Goal: Task Accomplishment & Management: Manage account settings

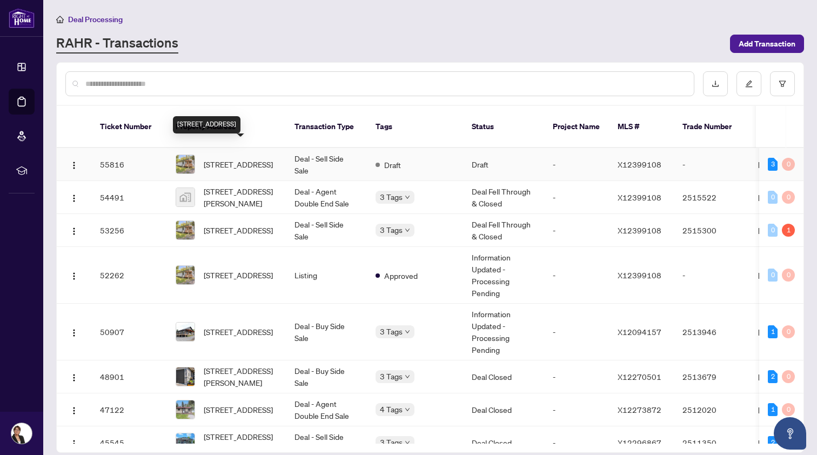
click at [230, 158] on span "[STREET_ADDRESS]" at bounding box center [238, 164] width 69 height 12
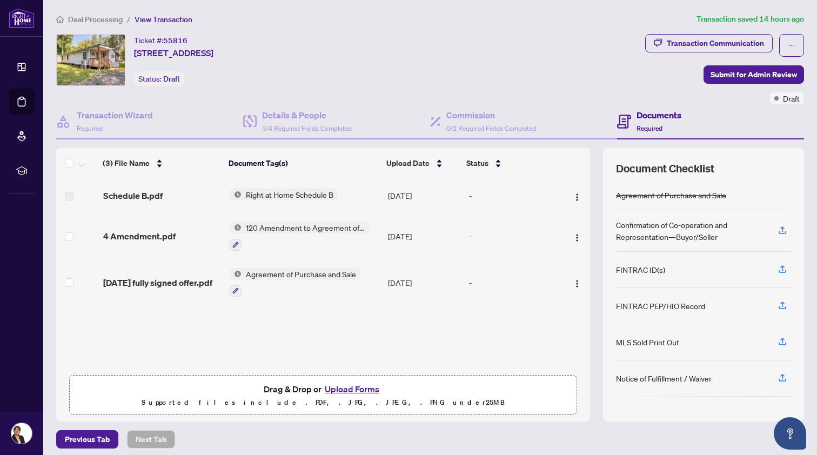
click at [109, 18] on span "Deal Processing" at bounding box center [95, 20] width 55 height 10
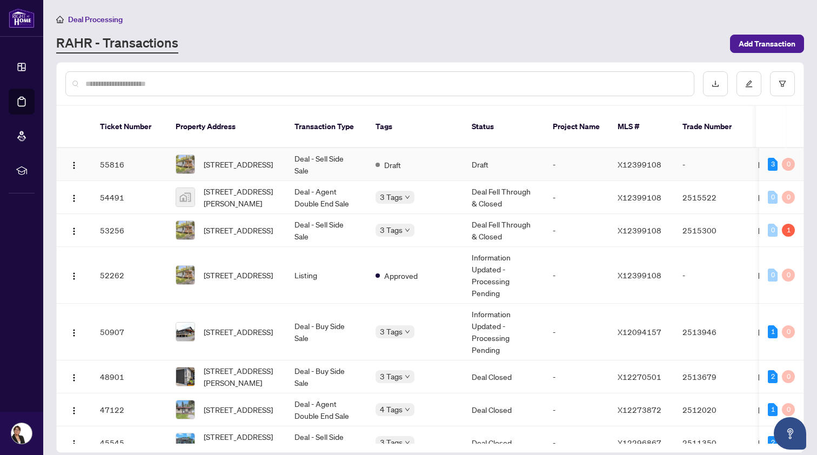
click at [125, 153] on td "55816" at bounding box center [129, 164] width 76 height 33
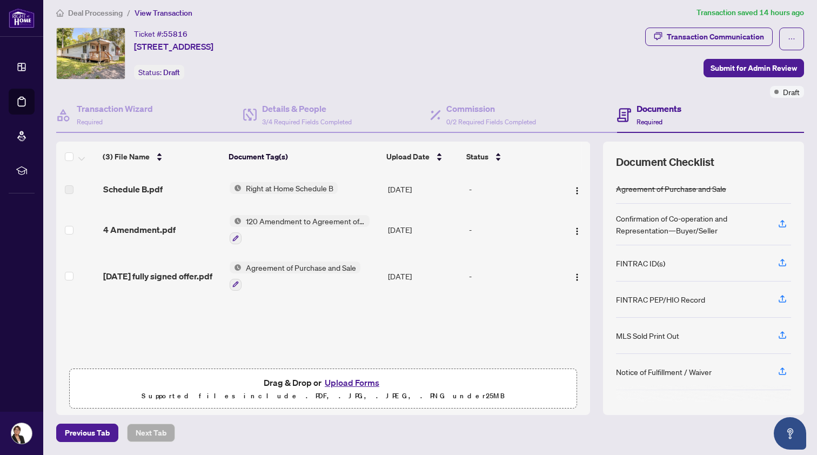
scroll to position [6, 0]
click at [341, 382] on button "Upload Forms" at bounding box center [351, 383] width 61 height 14
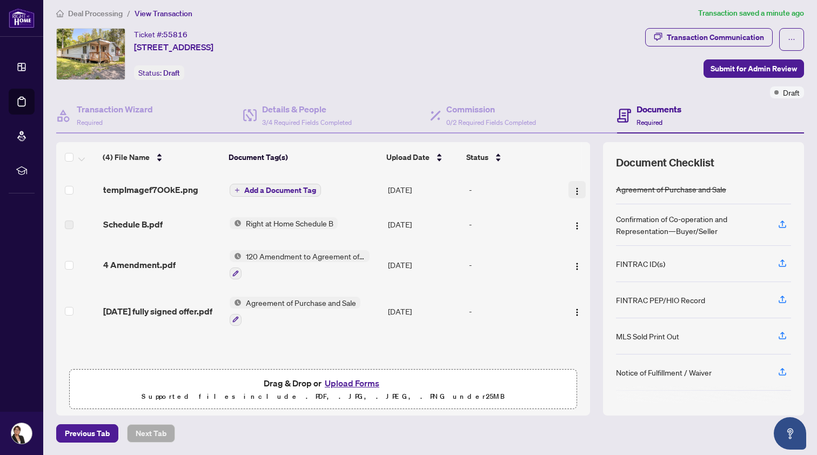
click at [574, 188] on img "button" at bounding box center [577, 191] width 9 height 9
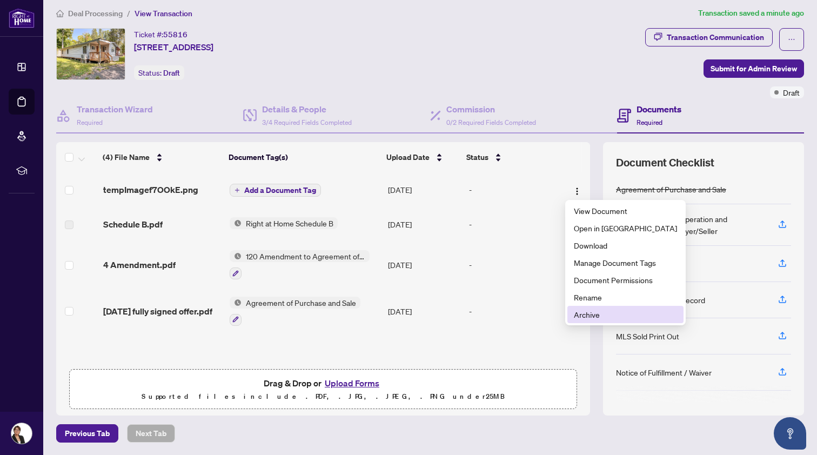
click at [582, 314] on span "Archive" at bounding box center [625, 314] width 103 height 12
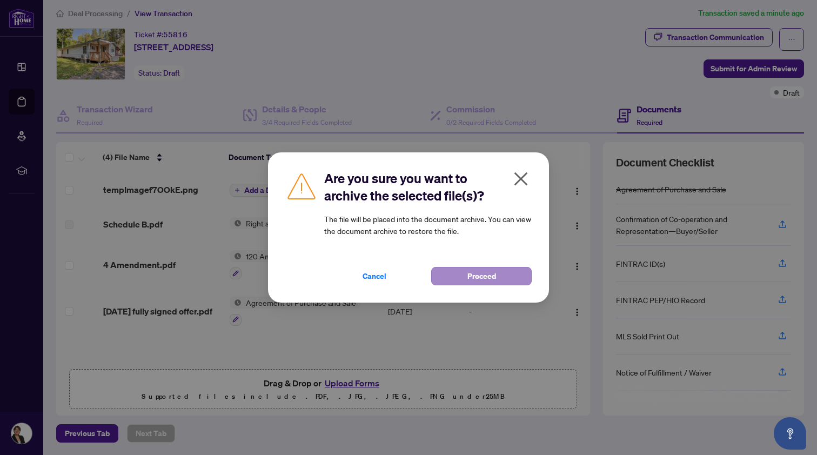
click at [452, 272] on button "Proceed" at bounding box center [481, 276] width 100 height 18
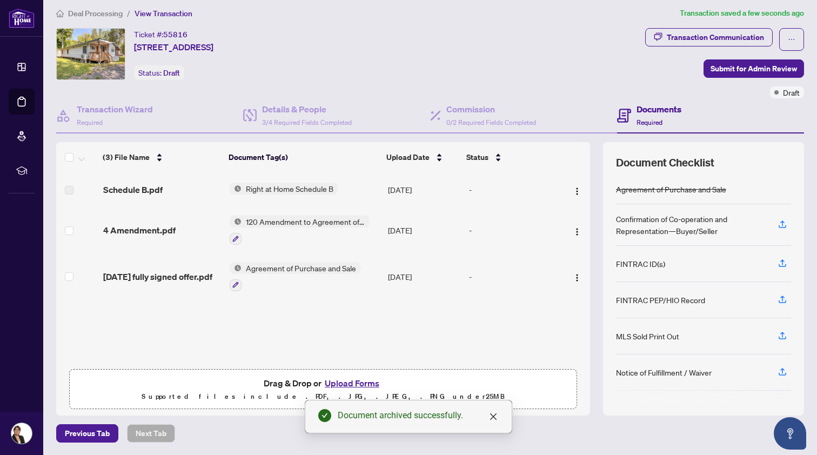
click at [348, 382] on button "Upload Forms" at bounding box center [351, 383] width 61 height 14
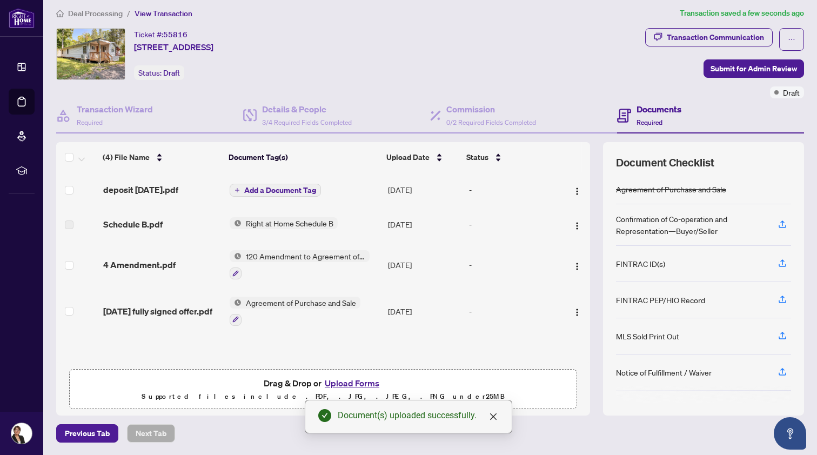
click at [285, 188] on span "Add a Document Tag" at bounding box center [280, 190] width 72 height 8
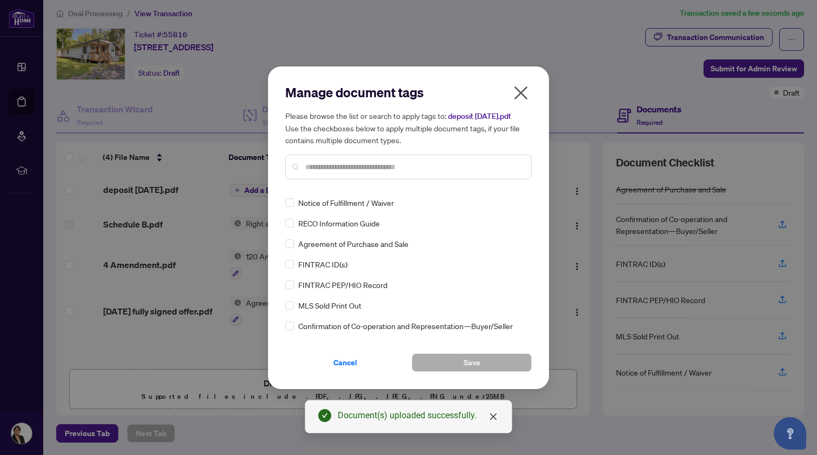
click at [316, 168] on input "text" at bounding box center [413, 167] width 217 height 12
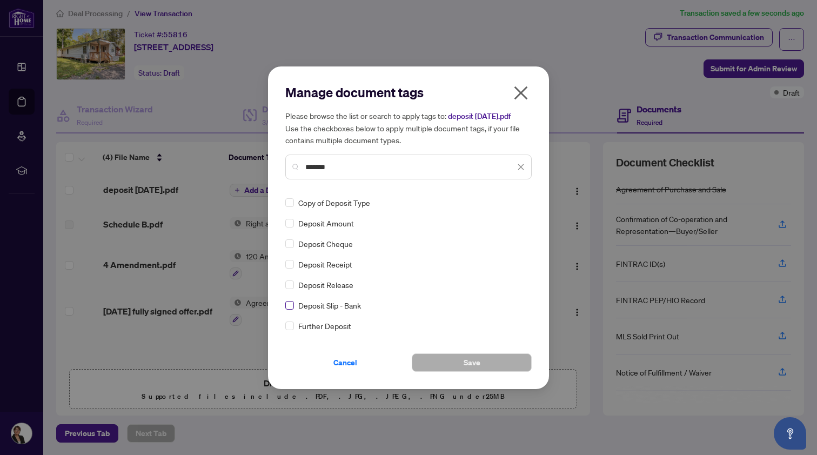
type input "*******"
click at [469, 361] on span "Save" at bounding box center [471, 362] width 17 height 17
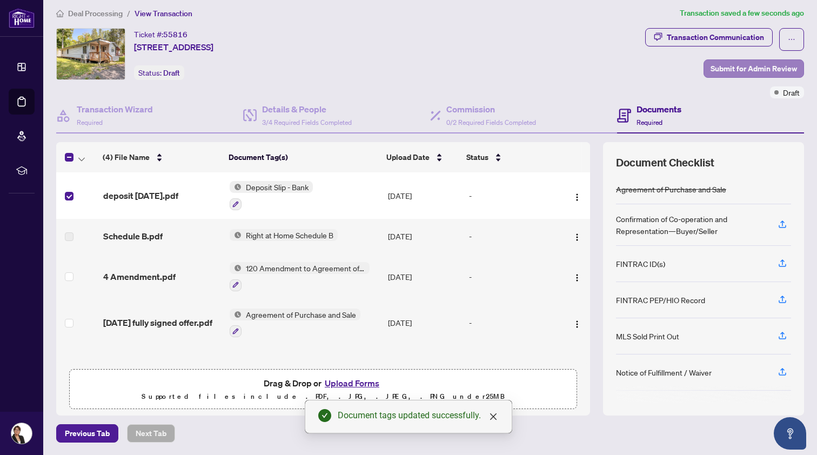
click at [750, 65] on span "Submit for Admin Review" at bounding box center [753, 68] width 86 height 17
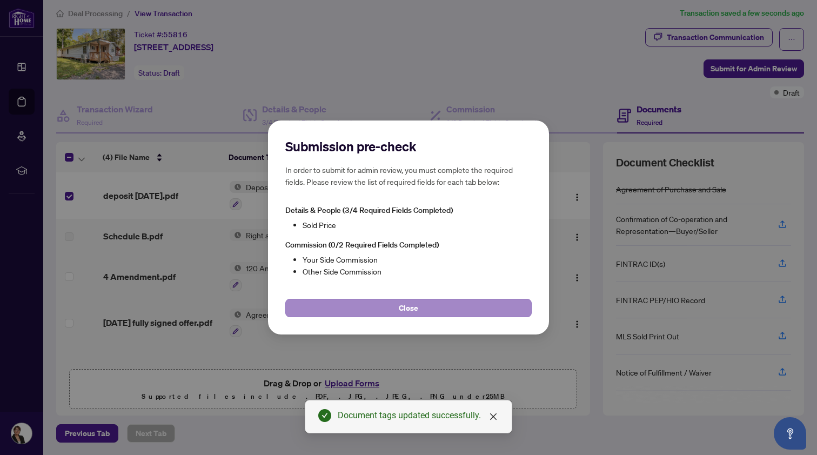
click at [415, 305] on span "Close" at bounding box center [408, 307] width 19 height 17
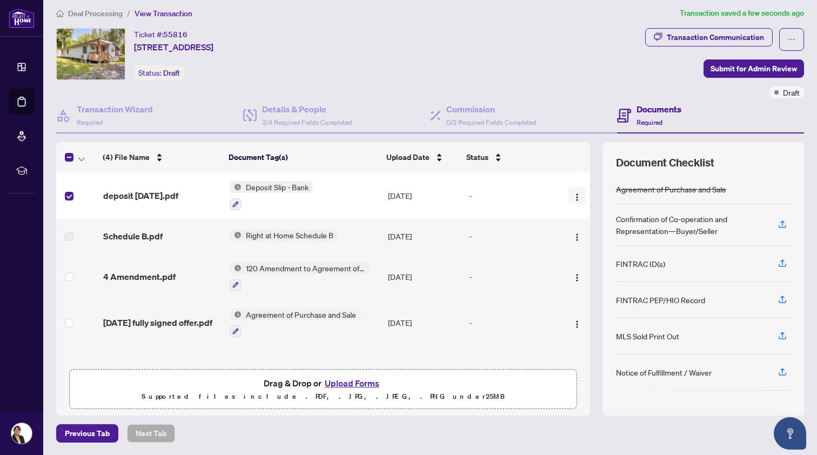
click at [574, 194] on img "button" at bounding box center [577, 197] width 9 height 9
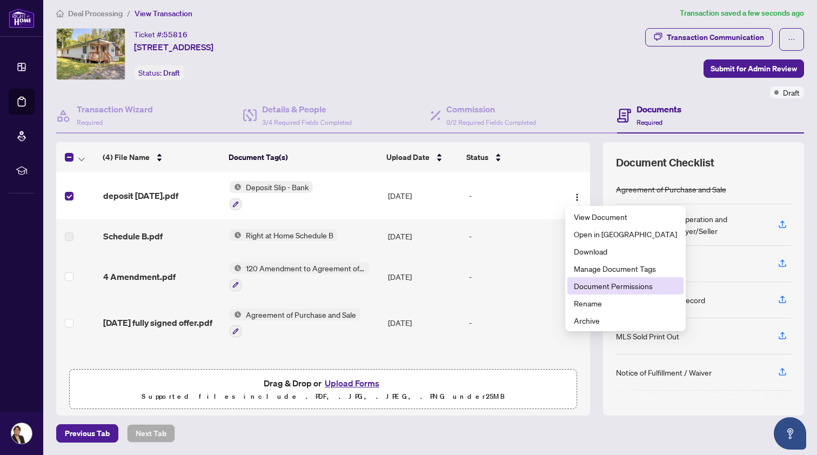
click at [575, 284] on span "Document Permissions" at bounding box center [625, 286] width 103 height 12
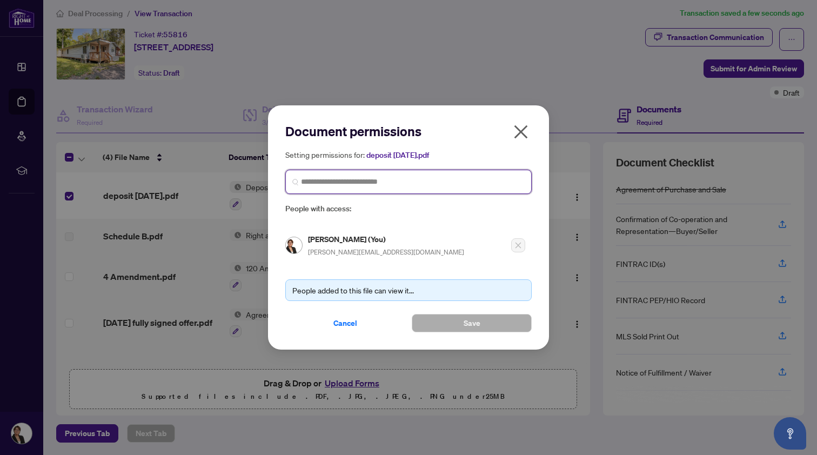
click at [325, 182] on input "search" at bounding box center [413, 181] width 224 height 11
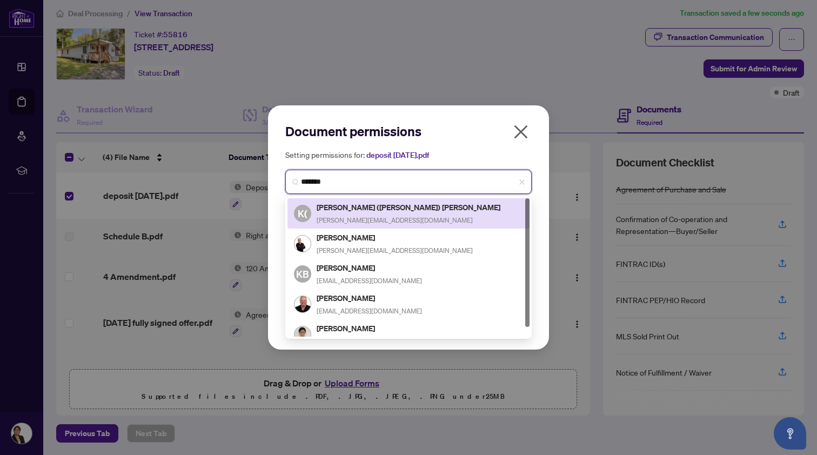
type input "*******"
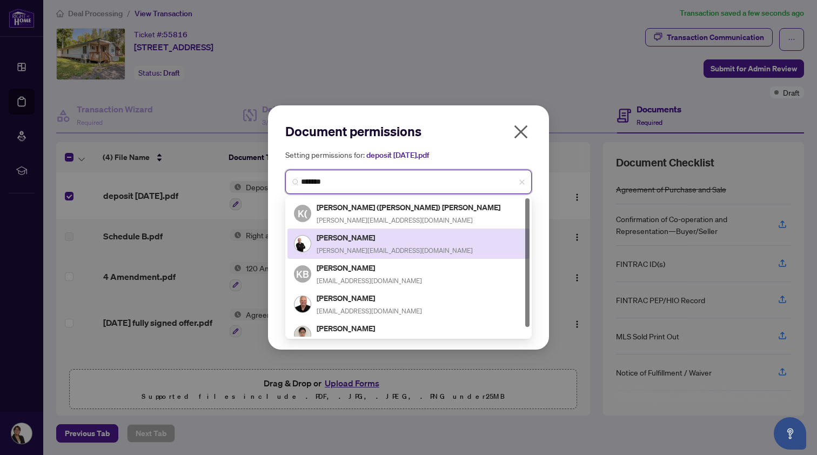
drag, startPoint x: 325, startPoint y: 203, endPoint x: 332, endPoint y: 242, distance: 40.0
click at [332, 242] on h5 "[PERSON_NAME]" at bounding box center [395, 237] width 156 height 12
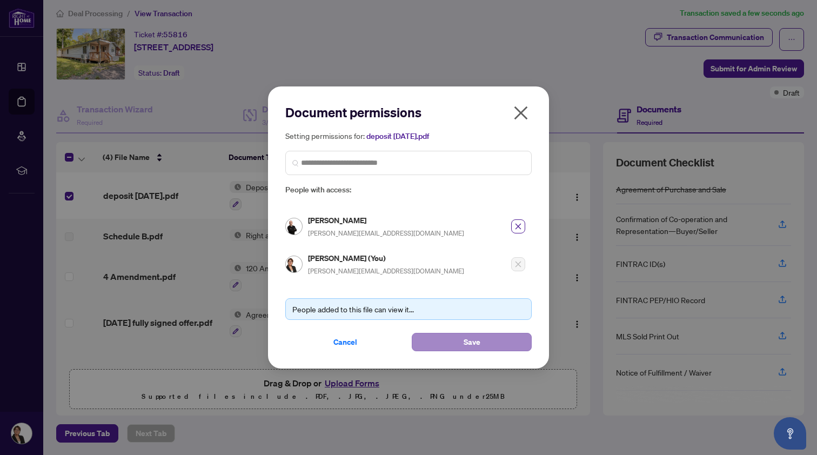
click at [466, 340] on span "Save" at bounding box center [471, 341] width 17 height 17
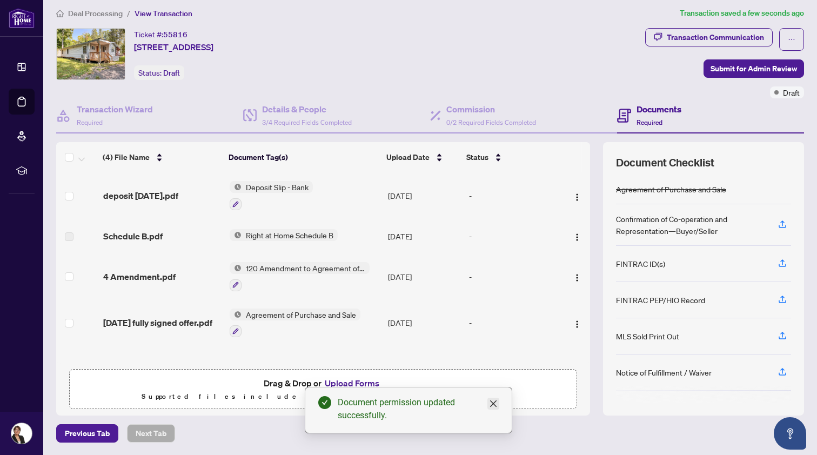
click at [492, 403] on icon "close" at bounding box center [493, 403] width 9 height 9
